Goal: Go to known website: Access a specific website the user already knows

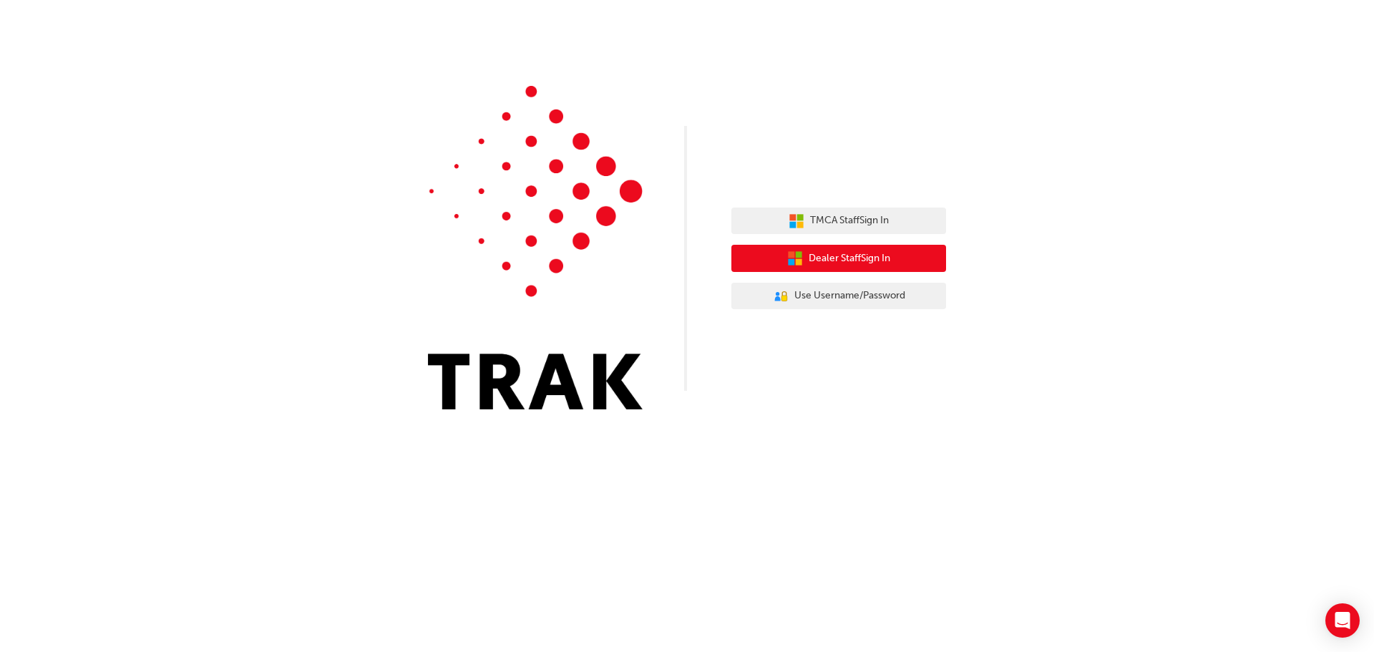
click at [884, 258] on span "Dealer Staff Sign In" at bounding box center [850, 259] width 82 height 16
